Goal: Task Accomplishment & Management: Complete application form

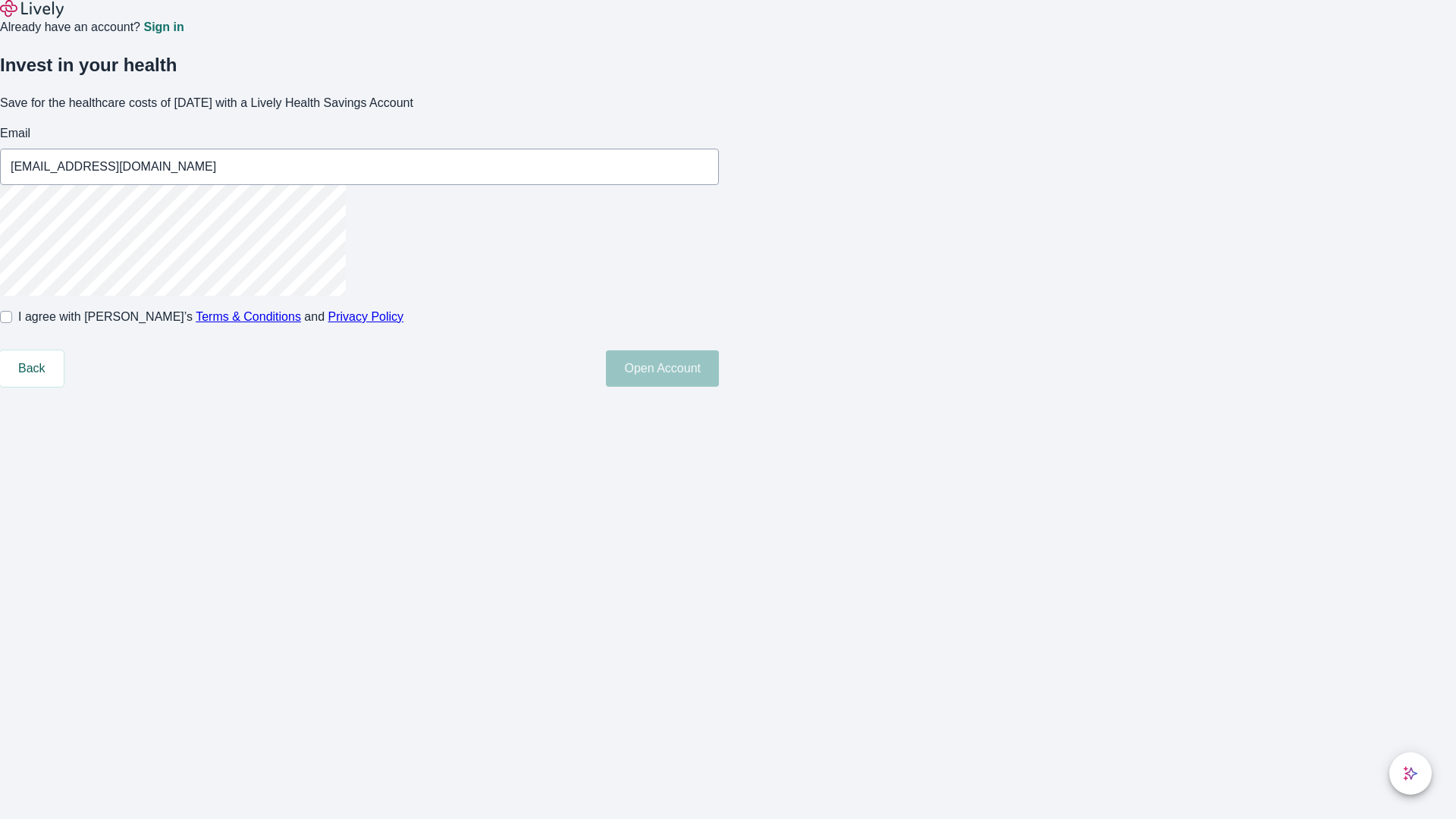
click at [13, 323] on input "I agree with Lively’s Terms & Conditions and Privacy Policy" at bounding box center [6, 317] width 13 height 13
checkbox input "true"
click at [718, 387] on button "Open Account" at bounding box center [662, 369] width 113 height 37
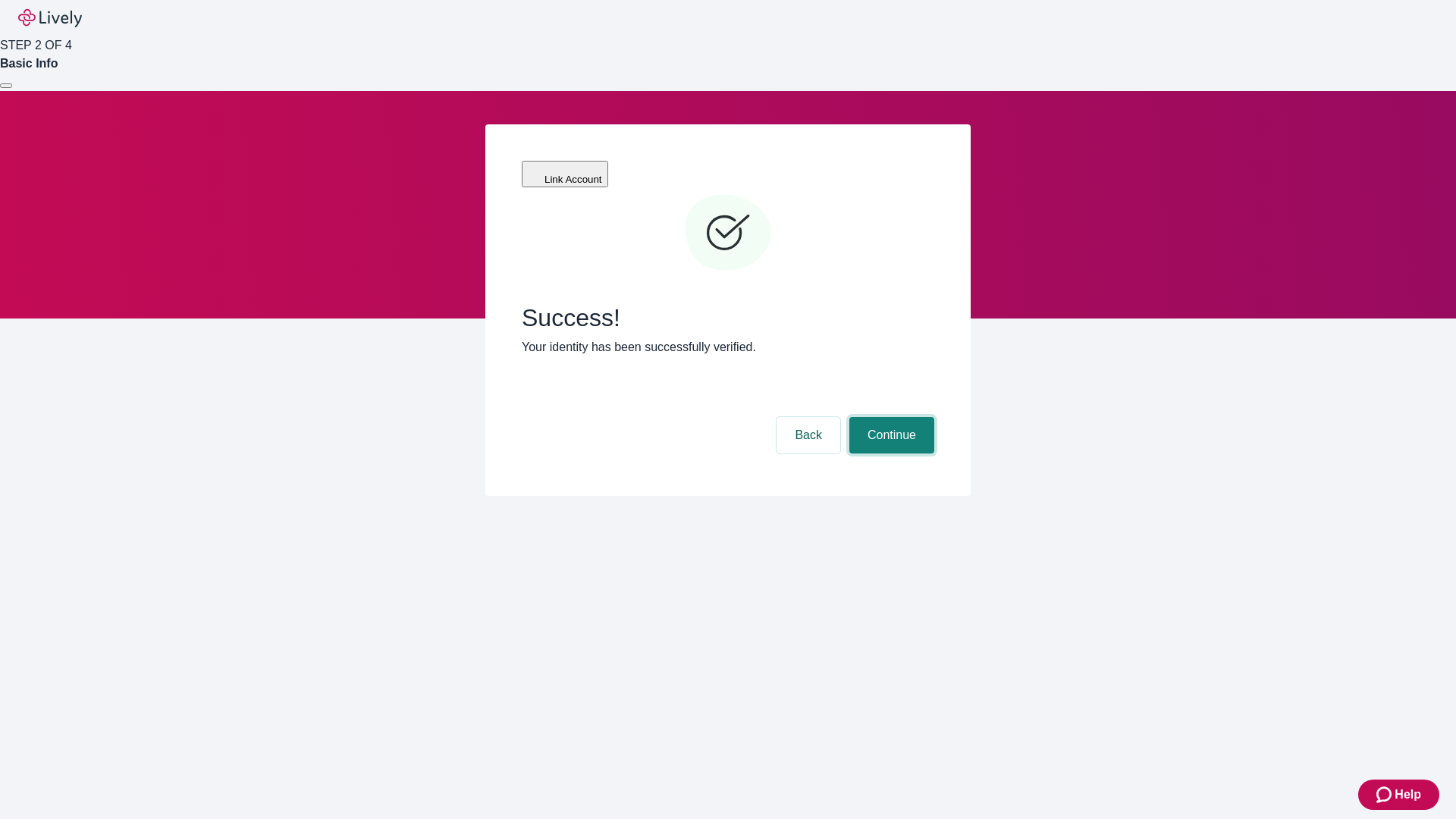
click at [890, 417] on button "Continue" at bounding box center [892, 435] width 85 height 37
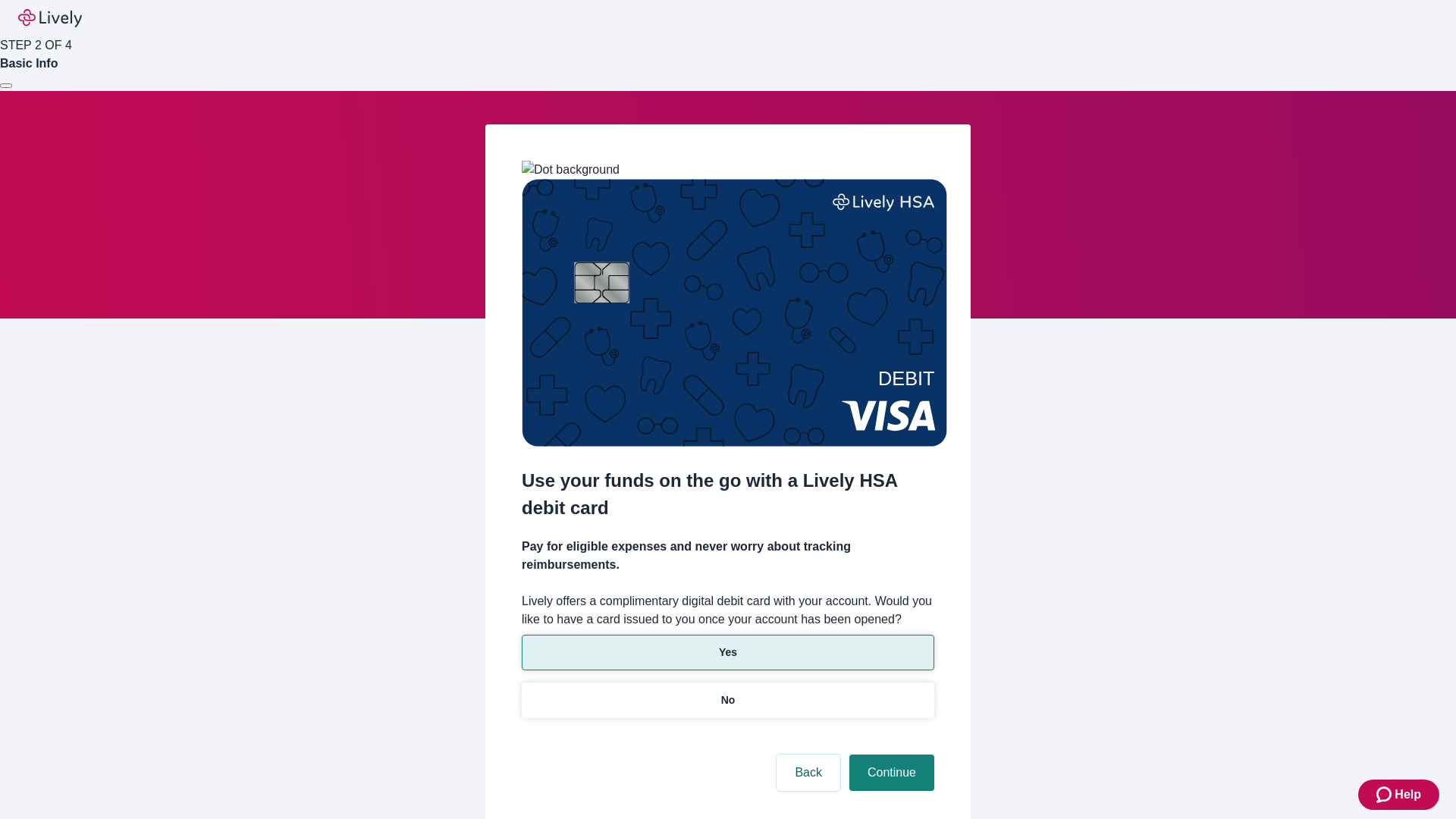
click at [727, 644] on p "Yes" at bounding box center [728, 652] width 18 height 16
click at [890, 755] on button "Continue" at bounding box center [892, 773] width 85 height 37
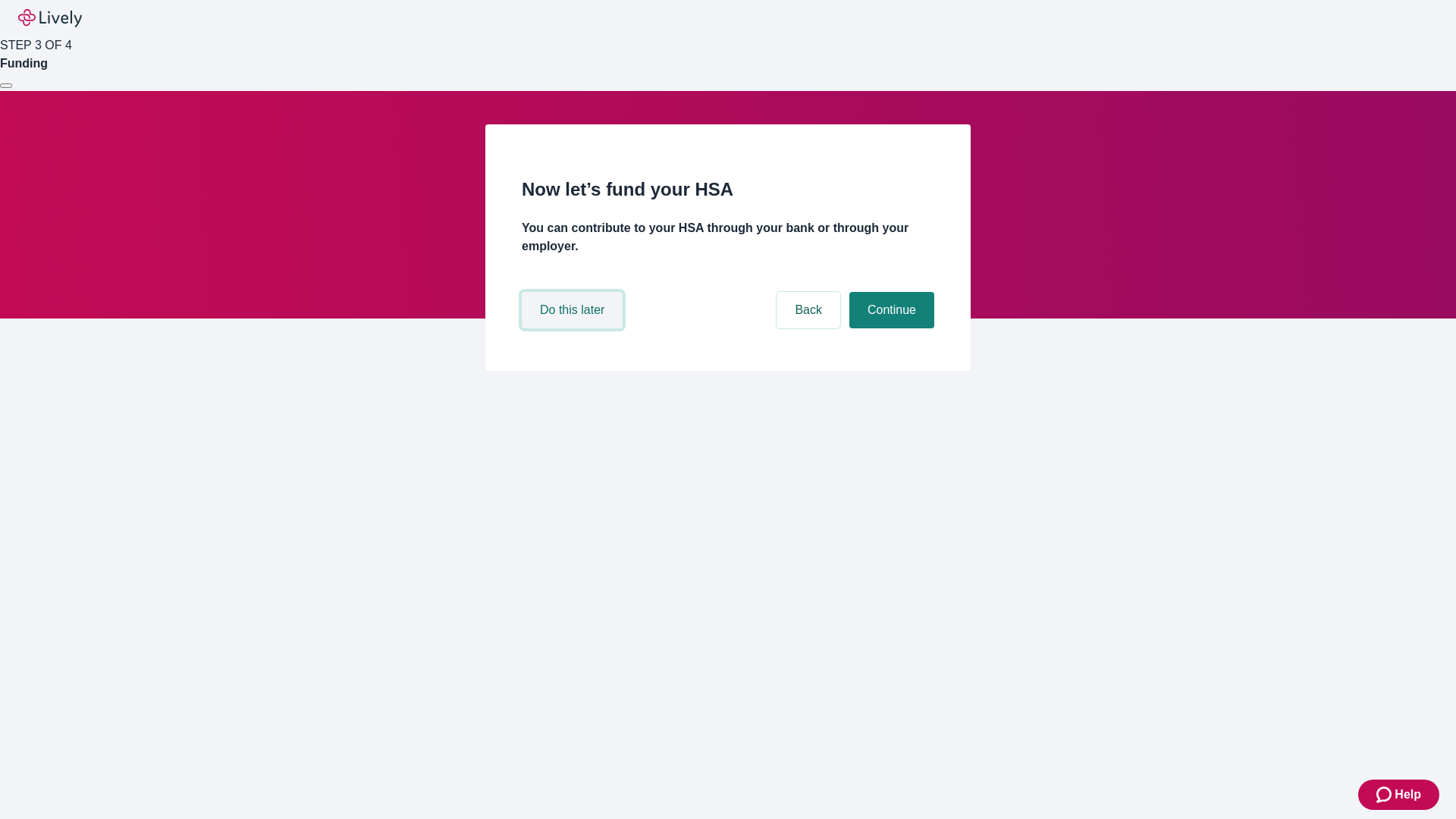
click at [574, 328] on button "Do this later" at bounding box center [571, 310] width 101 height 37
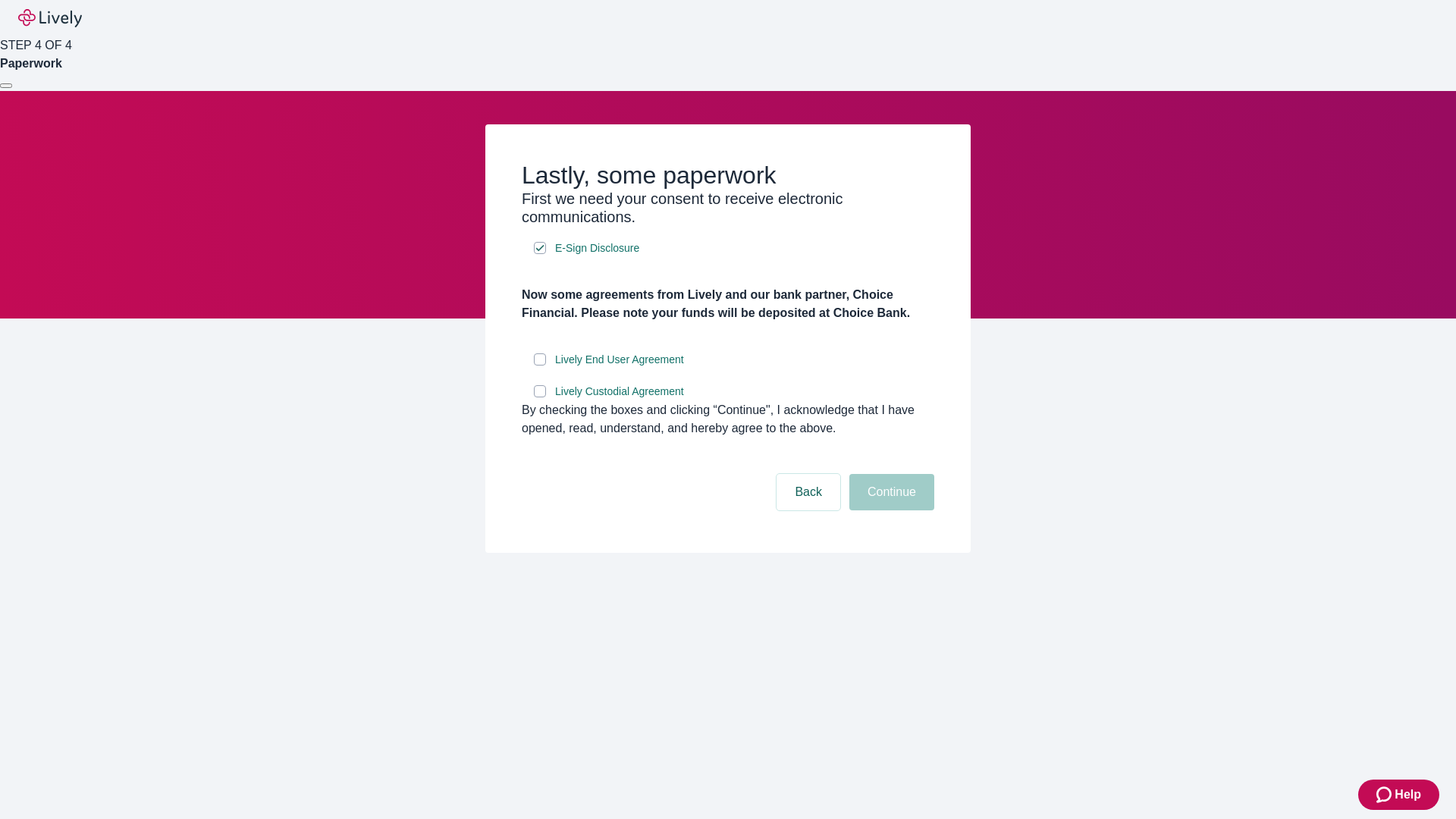
click at [540, 365] on input "Lively End User Agreement" at bounding box center [540, 359] width 13 height 13
checkbox input "true"
click at [540, 398] on input "Lively Custodial Agreement" at bounding box center [540, 391] width 13 height 13
checkbox input "true"
click at [890, 511] on button "Continue" at bounding box center [892, 492] width 85 height 37
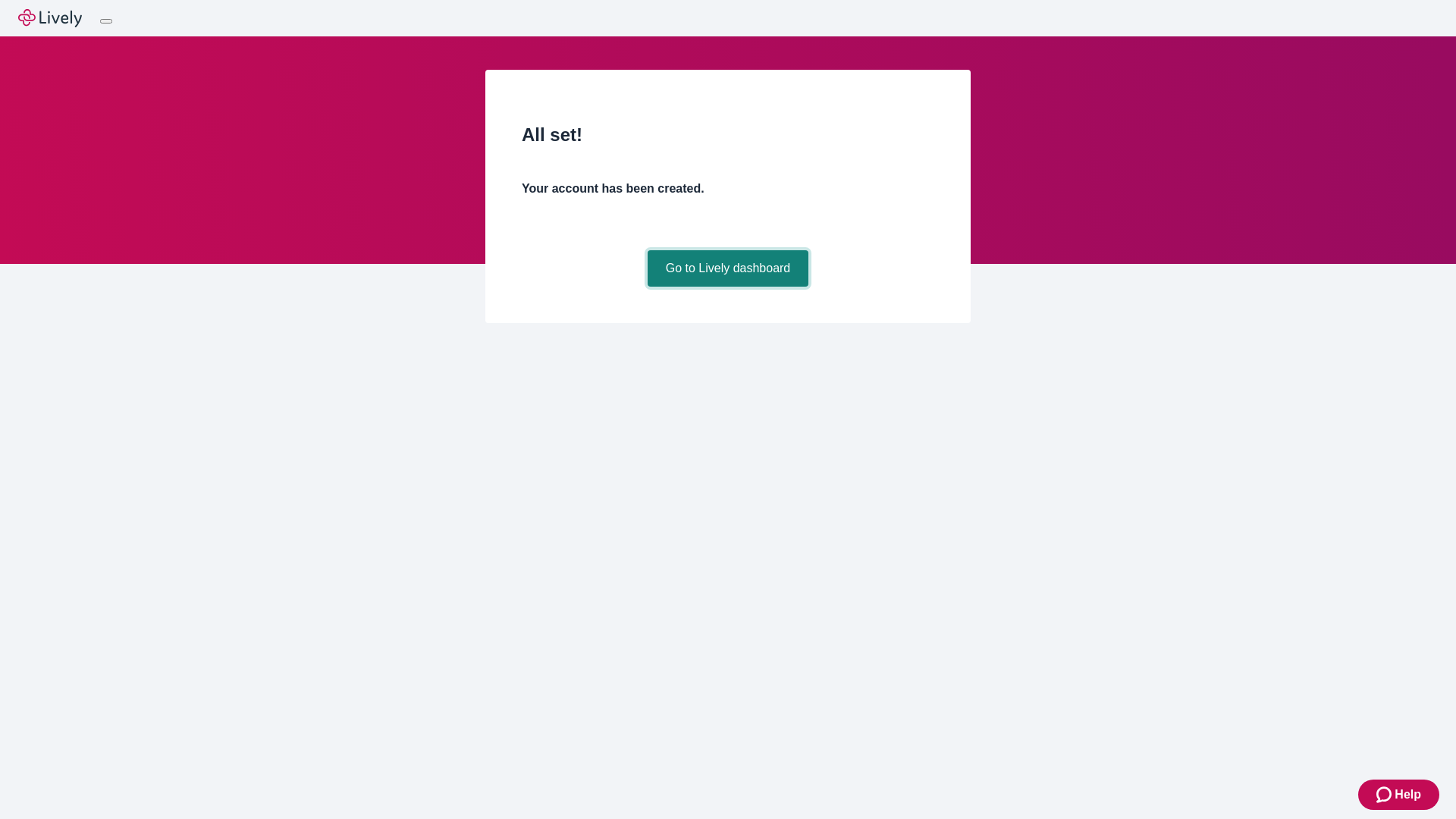
click at [727, 287] on link "Go to Lively dashboard" at bounding box center [728, 269] width 161 height 37
